Goal: Task Accomplishment & Management: Manage account settings

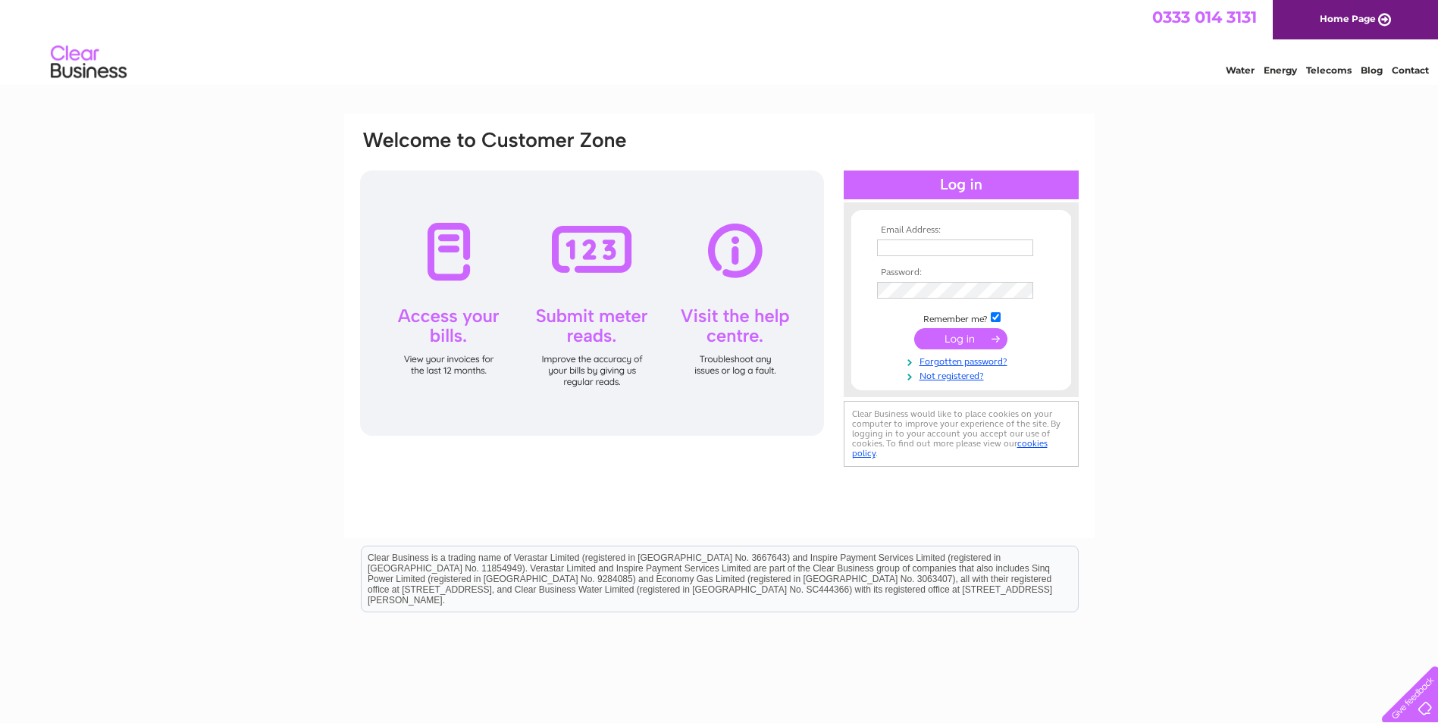
type input "marina.baillie@nhslothian.scot.nhs.uk"
click at [967, 339] on input "submit" at bounding box center [960, 338] width 93 height 21
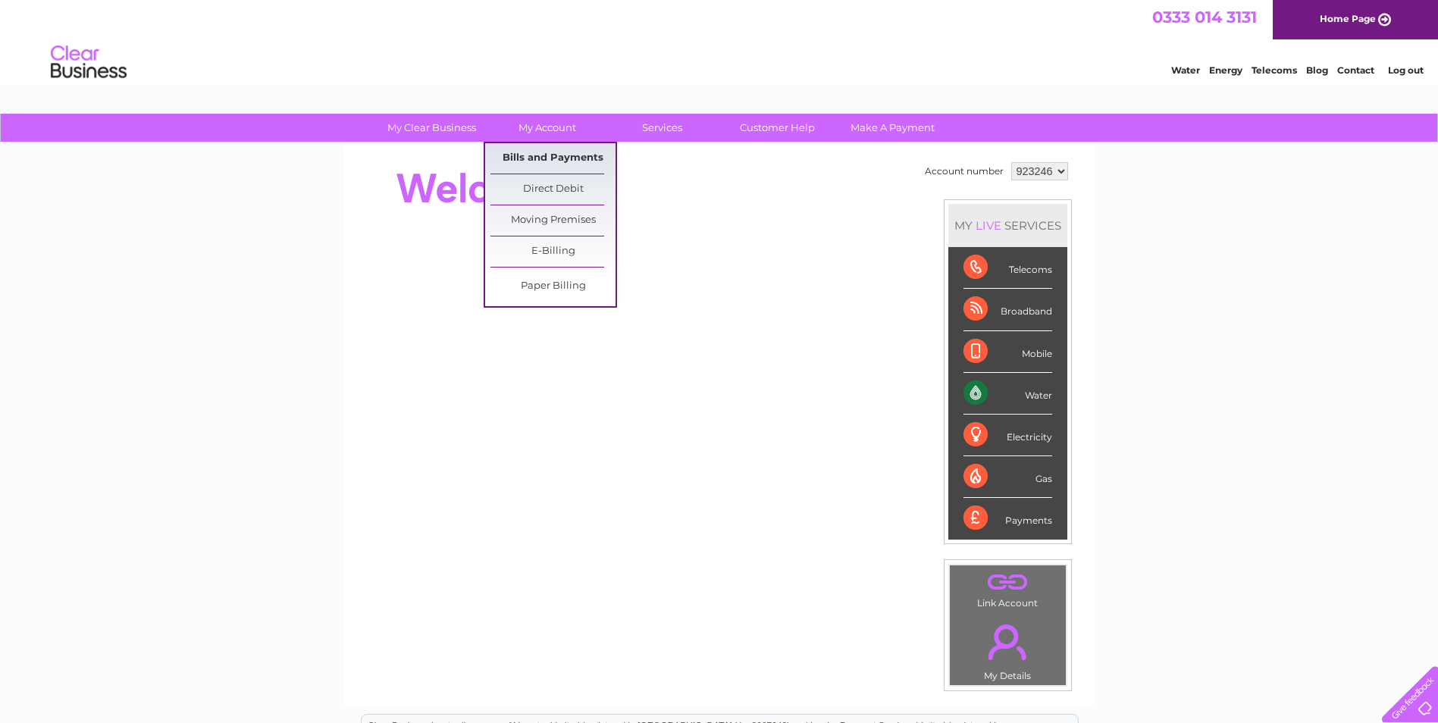
click at [545, 155] on link "Bills and Payments" at bounding box center [552, 158] width 125 height 30
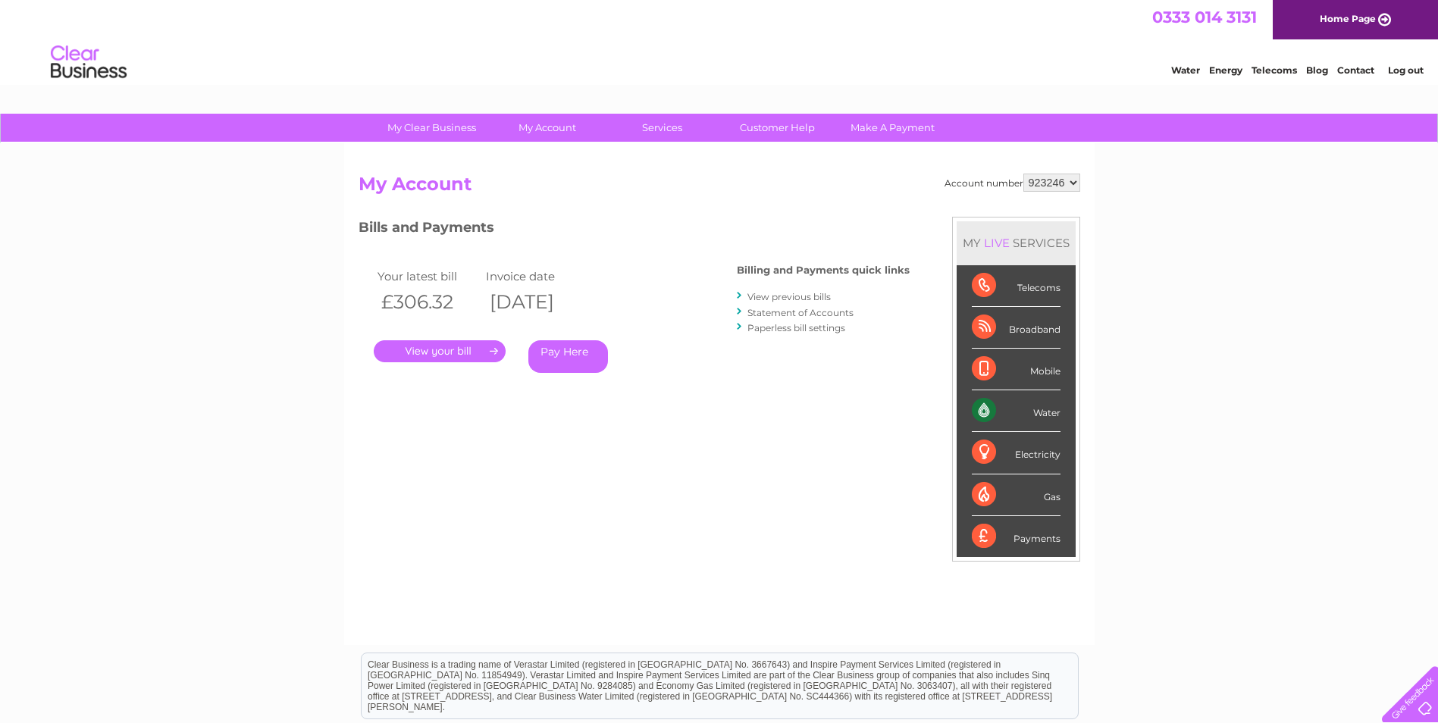
click at [445, 349] on link "." at bounding box center [440, 351] width 132 height 22
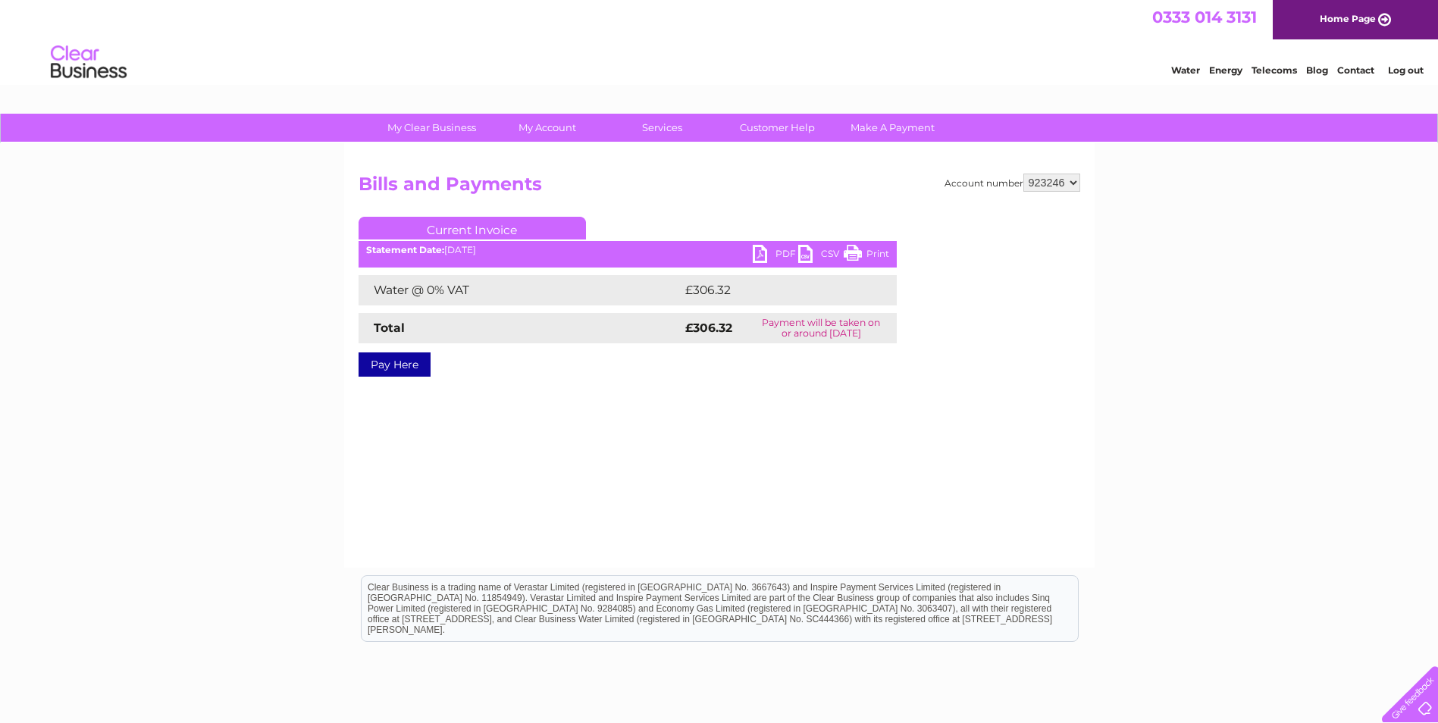
click at [779, 251] on link "PDF" at bounding box center [775, 256] width 45 height 22
drag, startPoint x: 1406, startPoint y: 63, endPoint x: 1378, endPoint y: 134, distance: 76.6
click at [1406, 63] on li "Log out" at bounding box center [1405, 70] width 45 height 19
click at [1398, 70] on link "Log out" at bounding box center [1406, 69] width 36 height 11
